Goal: Entertainment & Leisure: Consume media (video, audio)

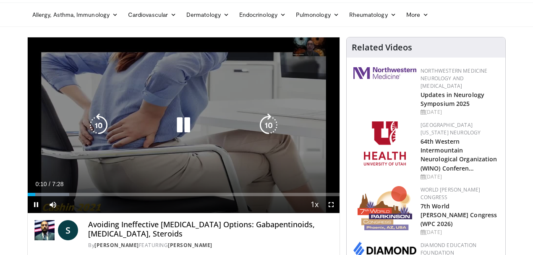
scroll to position [56, 0]
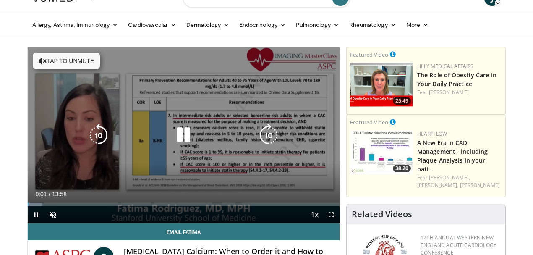
scroll to position [28, 0]
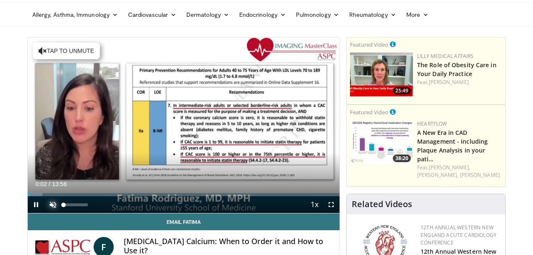
click at [44, 213] on span "Video Player" at bounding box center [52, 204] width 17 height 17
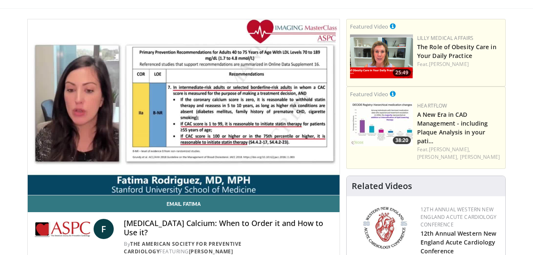
scroll to position [56, 0]
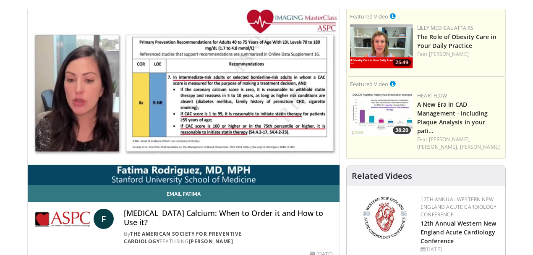
click at [231, 173] on div "Current Time 13:55 / Duration 13:58" at bounding box center [184, 173] width 312 height 8
